Goal: Understand site structure: Understand site structure

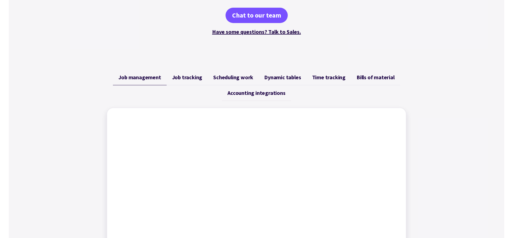
scroll to position [157, 0]
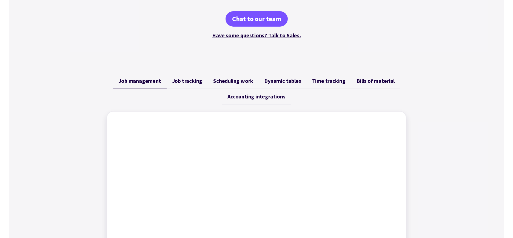
click at [185, 80] on span "Job tracking" at bounding box center [187, 81] width 30 height 7
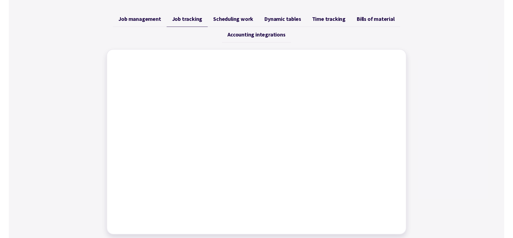
scroll to position [212, 0]
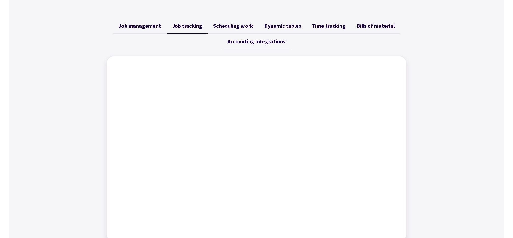
click at [219, 25] on span "Scheduling work" at bounding box center [233, 25] width 40 height 7
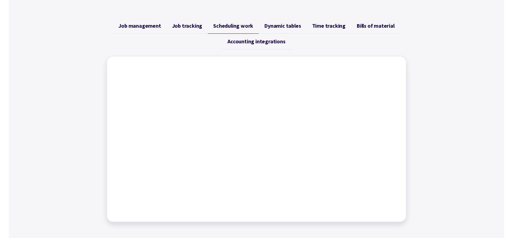
click at [181, 25] on span "Job tracking" at bounding box center [187, 25] width 30 height 7
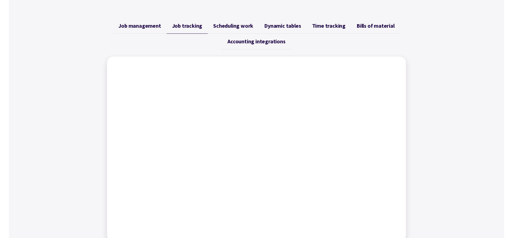
click at [276, 26] on span "Dynamic tables" at bounding box center [282, 25] width 37 height 7
click at [314, 25] on span "Time tracking" at bounding box center [328, 25] width 33 height 7
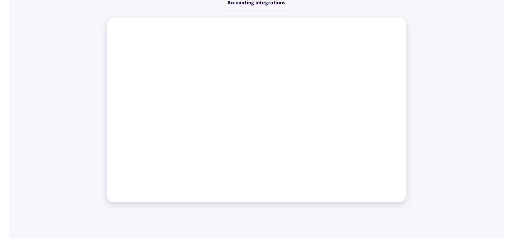
scroll to position [251, 0]
click at [444, 42] on div "Job management Job tracking Scheduling work Dynamic tables Time tracking Bills …" at bounding box center [256, 90] width 495 height 236
click at [241, 21] on div at bounding box center [257, 109] width 300 height 185
click at [439, 22] on div "Job management Job tracking Scheduling work Dynamic tables Time tracking Bills …" at bounding box center [256, 90] width 495 height 236
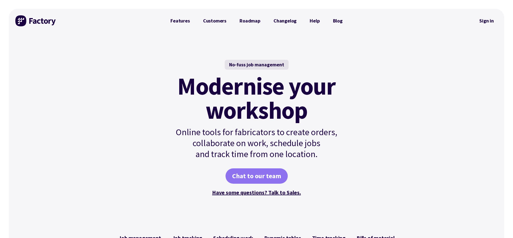
scroll to position [49, 0]
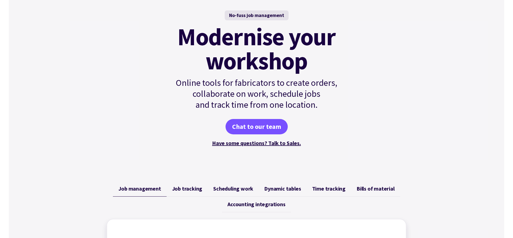
click at [223, 188] on span "Scheduling work" at bounding box center [233, 188] width 40 height 7
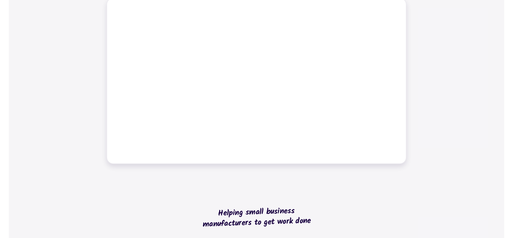
scroll to position [275, 0]
